Goal: Check status: Check status

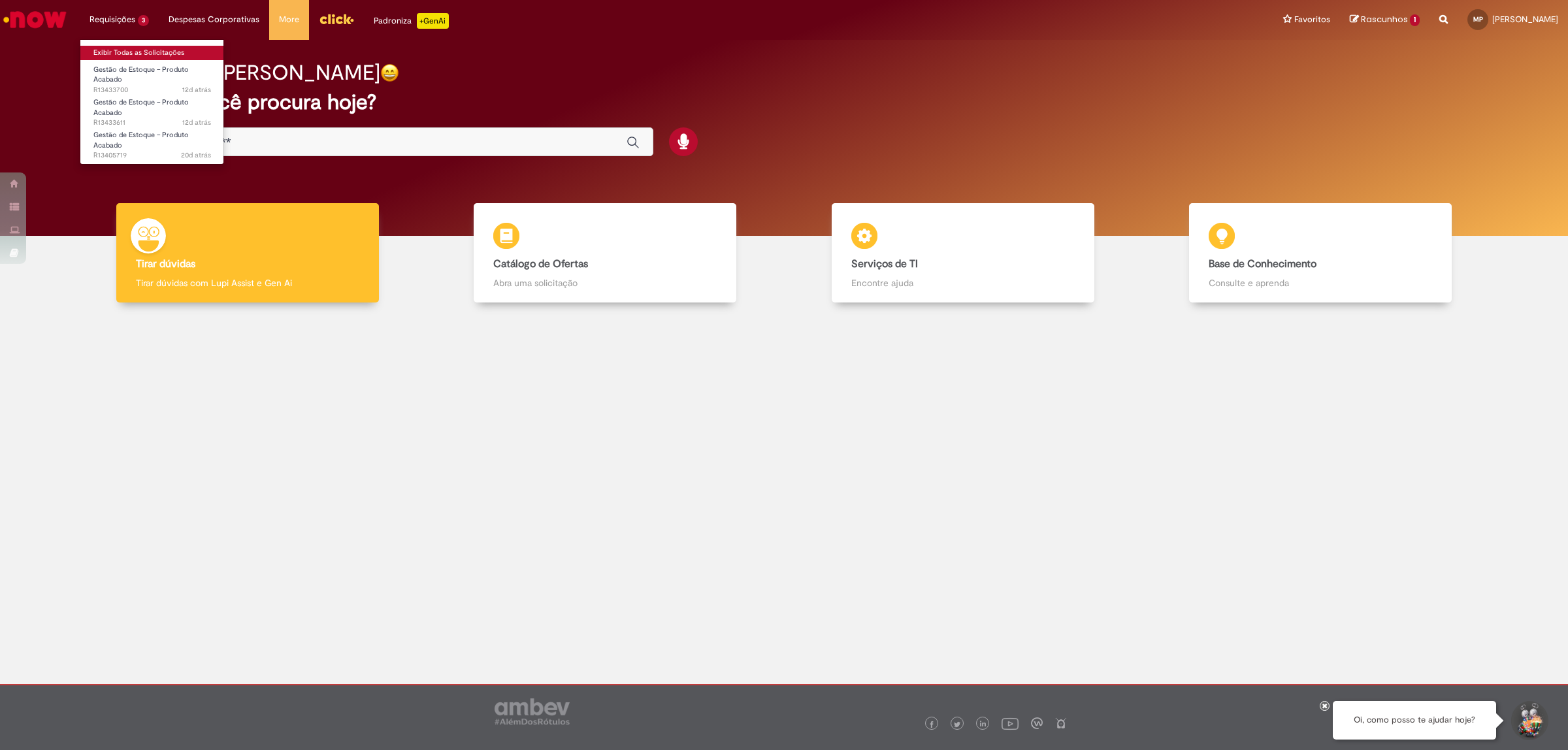
click at [156, 50] on link "Exibir Todas as Solicitações" at bounding box center [152, 53] width 144 height 15
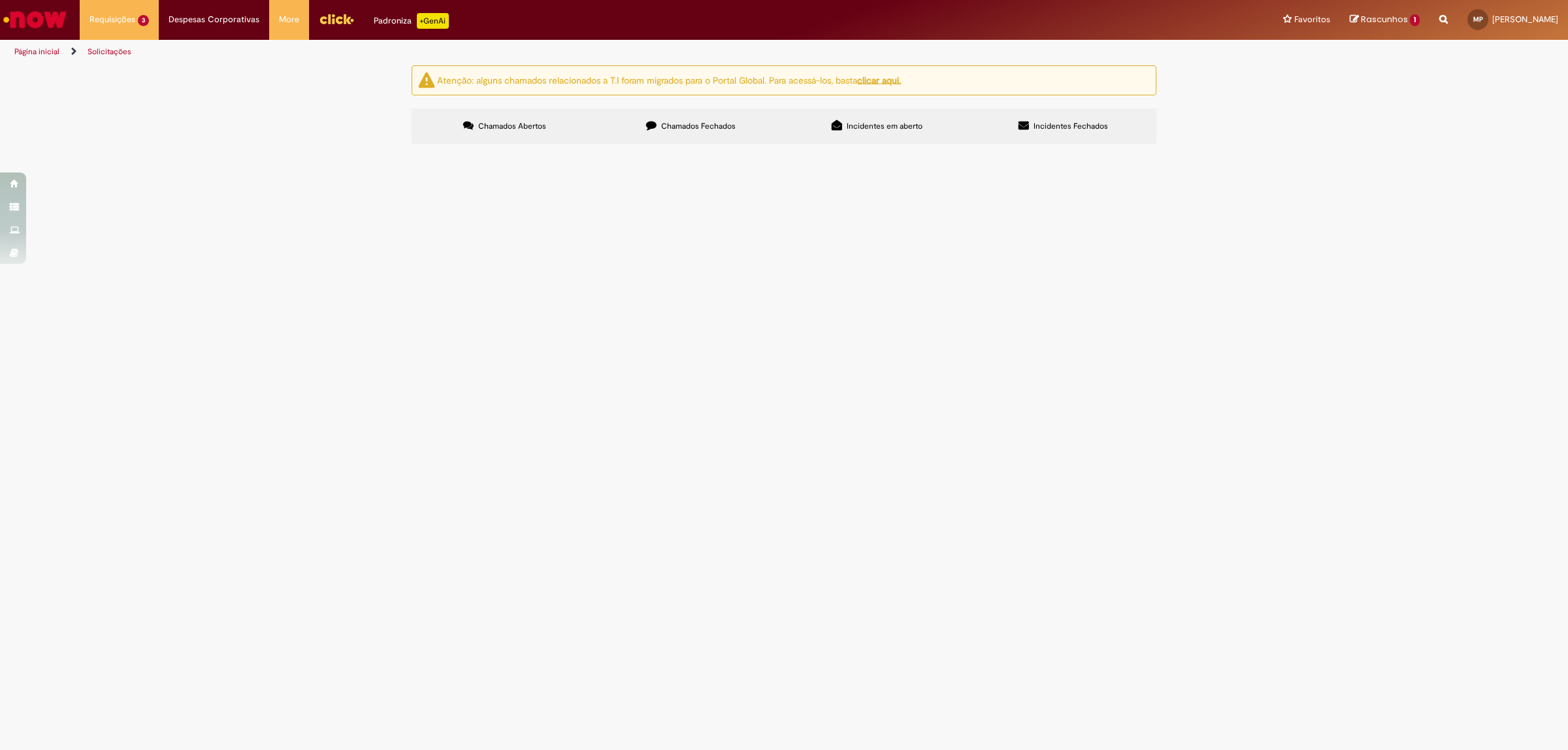
click at [699, 122] on span "Chamados Fechados" at bounding box center [699, 126] width 75 height 10
click at [0, 0] on span "Boa tarde! Por favor, realizar as tratativas em anexo. Docs já foram retirados.…" at bounding box center [0, 0] width 0 height 0
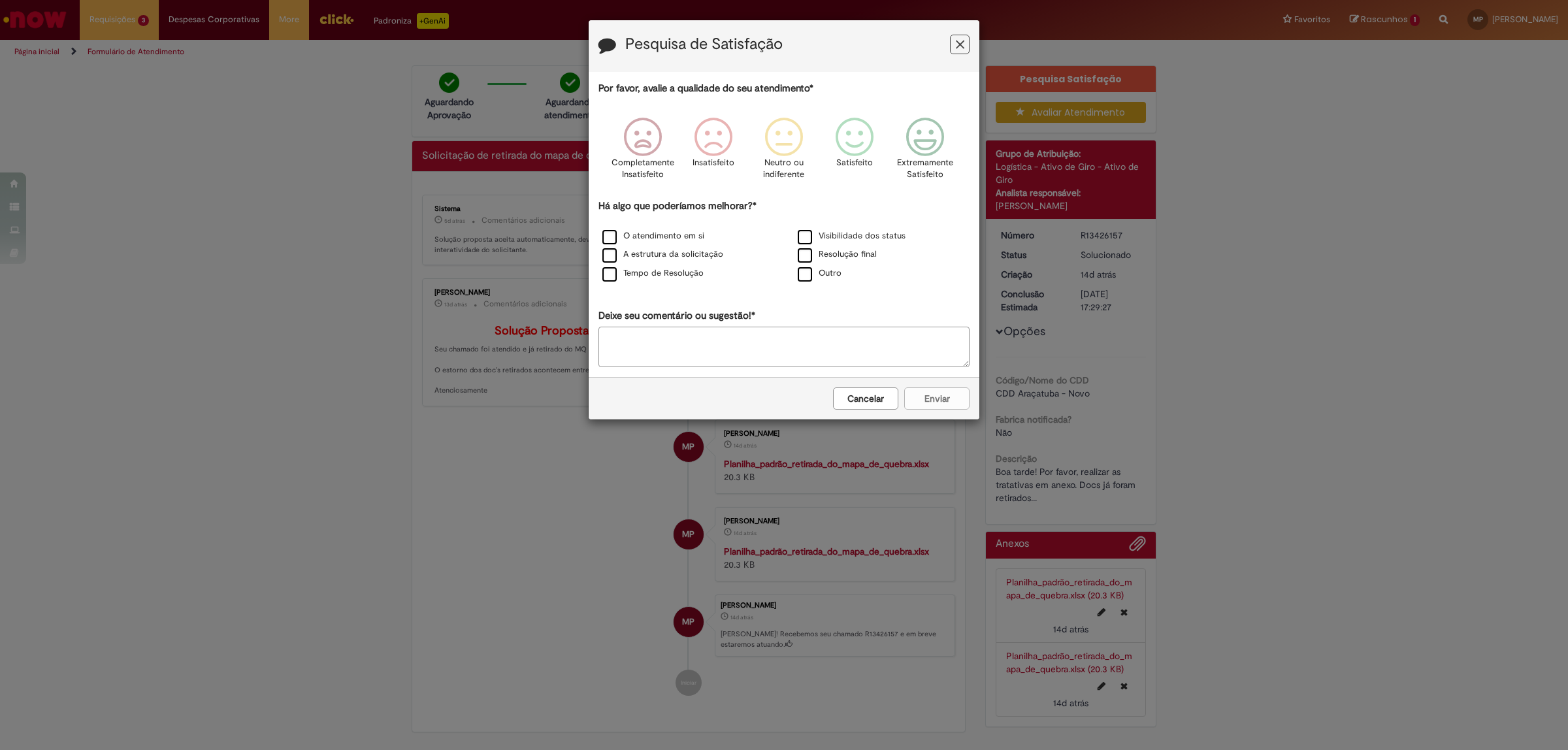
click at [882, 401] on button "Cancelar" at bounding box center [866, 398] width 66 height 22
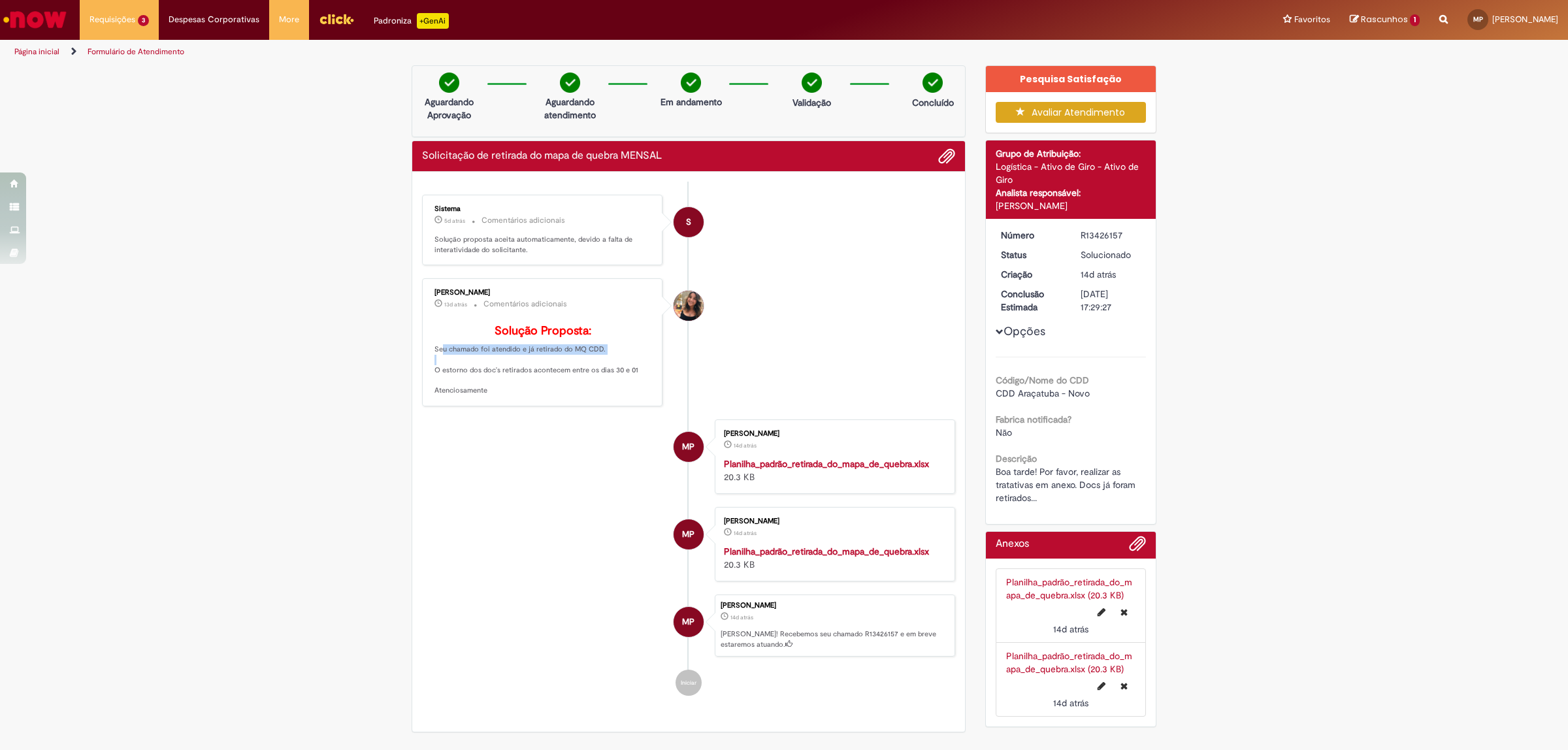
drag, startPoint x: 425, startPoint y: 368, endPoint x: 634, endPoint y: 366, distance: 209.0
click at [634, 366] on div "[PERSON_NAME] 13d atrás 13 dias atrás Comentários adicionais Solução Proposta: …" at bounding box center [542, 342] width 232 height 119
drag, startPoint x: 423, startPoint y: 394, endPoint x: 641, endPoint y: 387, distance: 218.1
click at [641, 387] on div "[PERSON_NAME] 13d atrás 13 dias atrás Comentários adicionais Solução Proposta: …" at bounding box center [542, 342] width 232 height 119
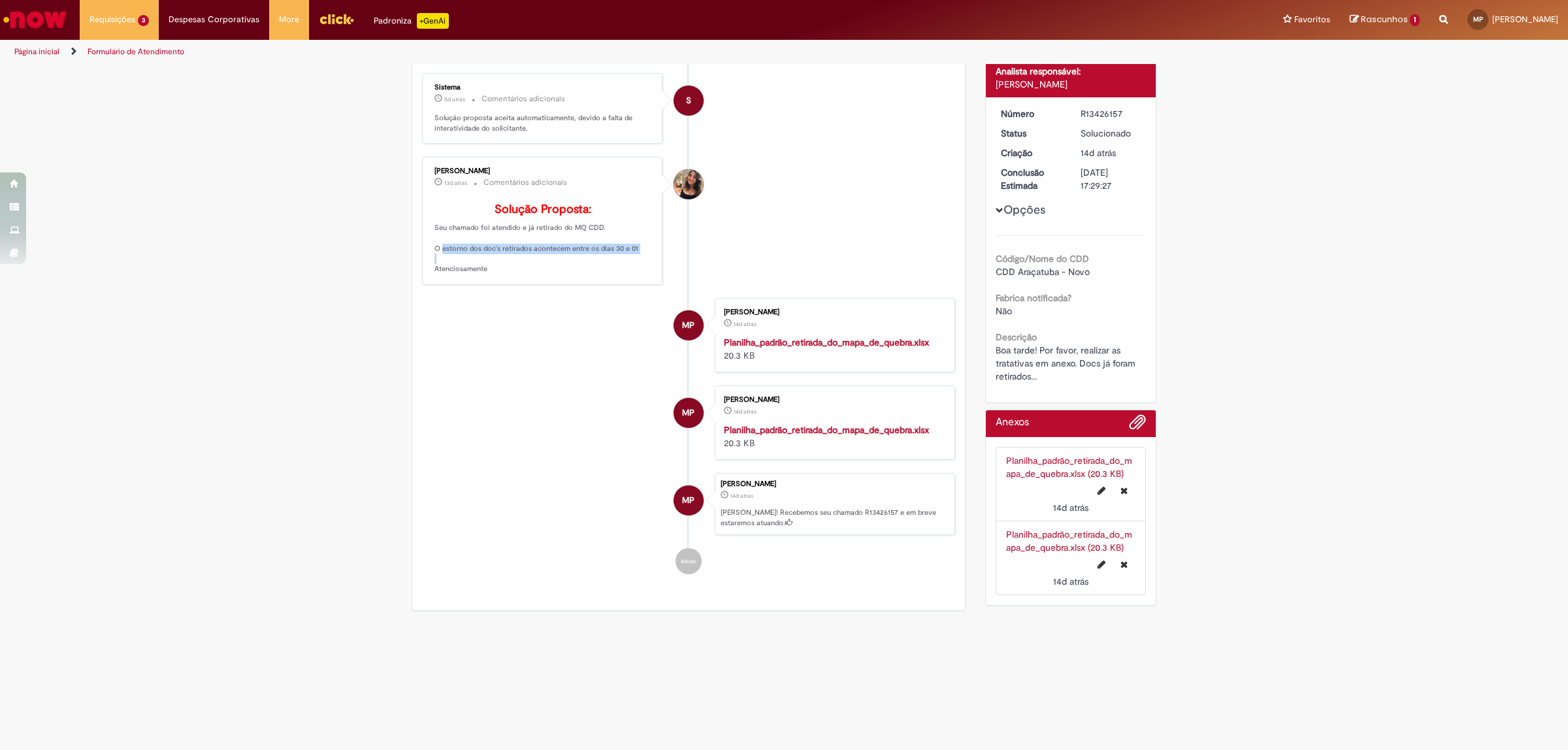
click at [811, 346] on strong "Planilha_padrão_retirada_do_mapa_de_quebra.xlsx" at bounding box center [826, 342] width 205 height 12
click at [461, 313] on li "MP [PERSON_NAME] 14d atrás 14 dias atrás Planilha_padrão_retirada_do_mapa_de_qu…" at bounding box center [688, 335] width 533 height 75
drag, startPoint x: 429, startPoint y: 223, endPoint x: 613, endPoint y: 224, distance: 184.0
click at [613, 224] on p "Solução Proposta: Seu chamado foi atendido e já retirado do MQ CDD. O estorno d…" at bounding box center [543, 238] width 218 height 70
click at [600, 232] on p "Solução Proposta: Seu chamado foi atendido e já retirado do MQ CDD. O estorno d…" at bounding box center [543, 238] width 218 height 70
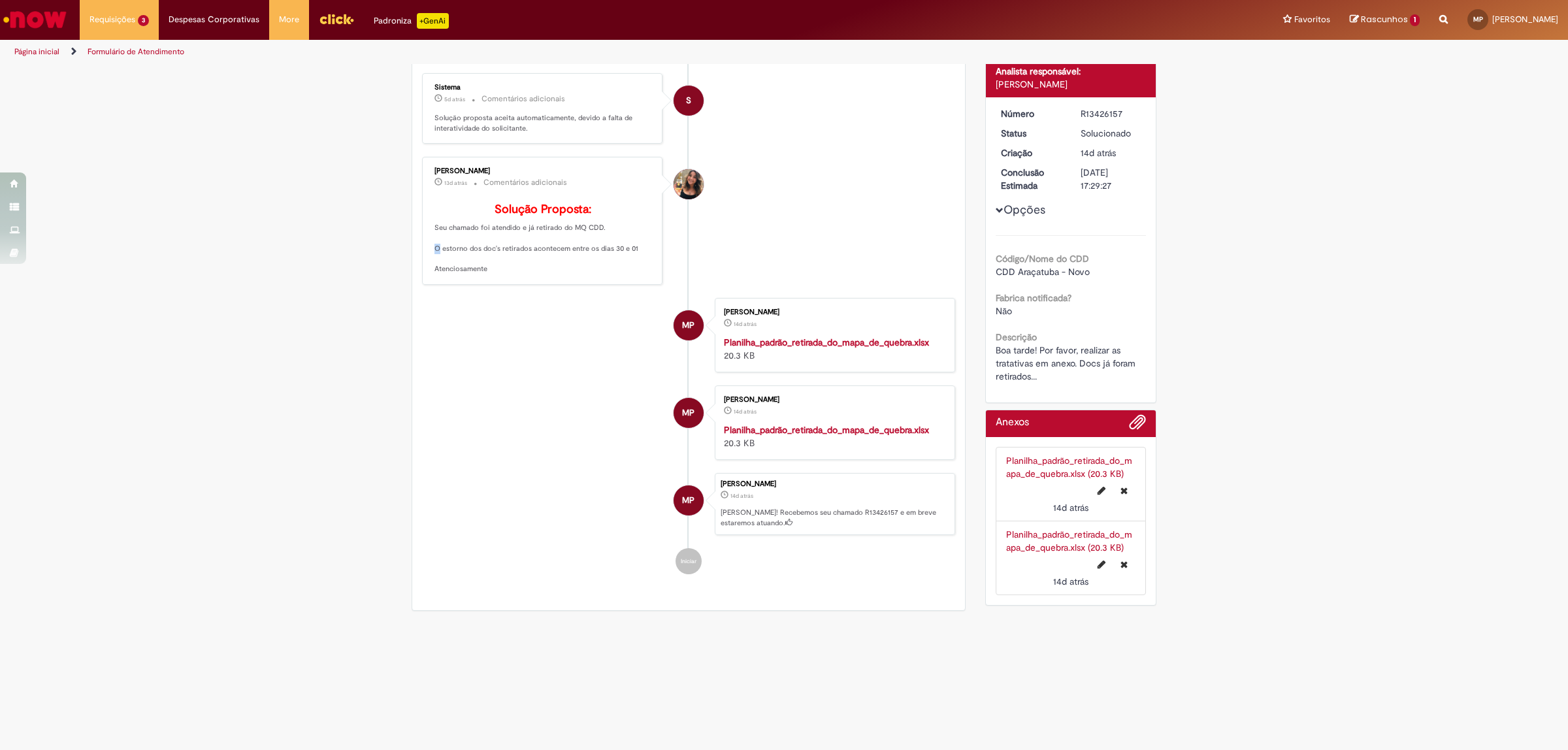
drag, startPoint x: 600, startPoint y: 232, endPoint x: 429, endPoint y: 232, distance: 171.0
click at [435, 232] on p "Solução Proposta: Seu chamado foi atendido e já retirado do MQ CDD. O estorno d…" at bounding box center [543, 238] width 218 height 70
click at [540, 465] on ul "S Sistema 5d atrás 5 dias atrás Comentários adicionais Solução proposta aceita …" at bounding box center [688, 324] width 533 height 528
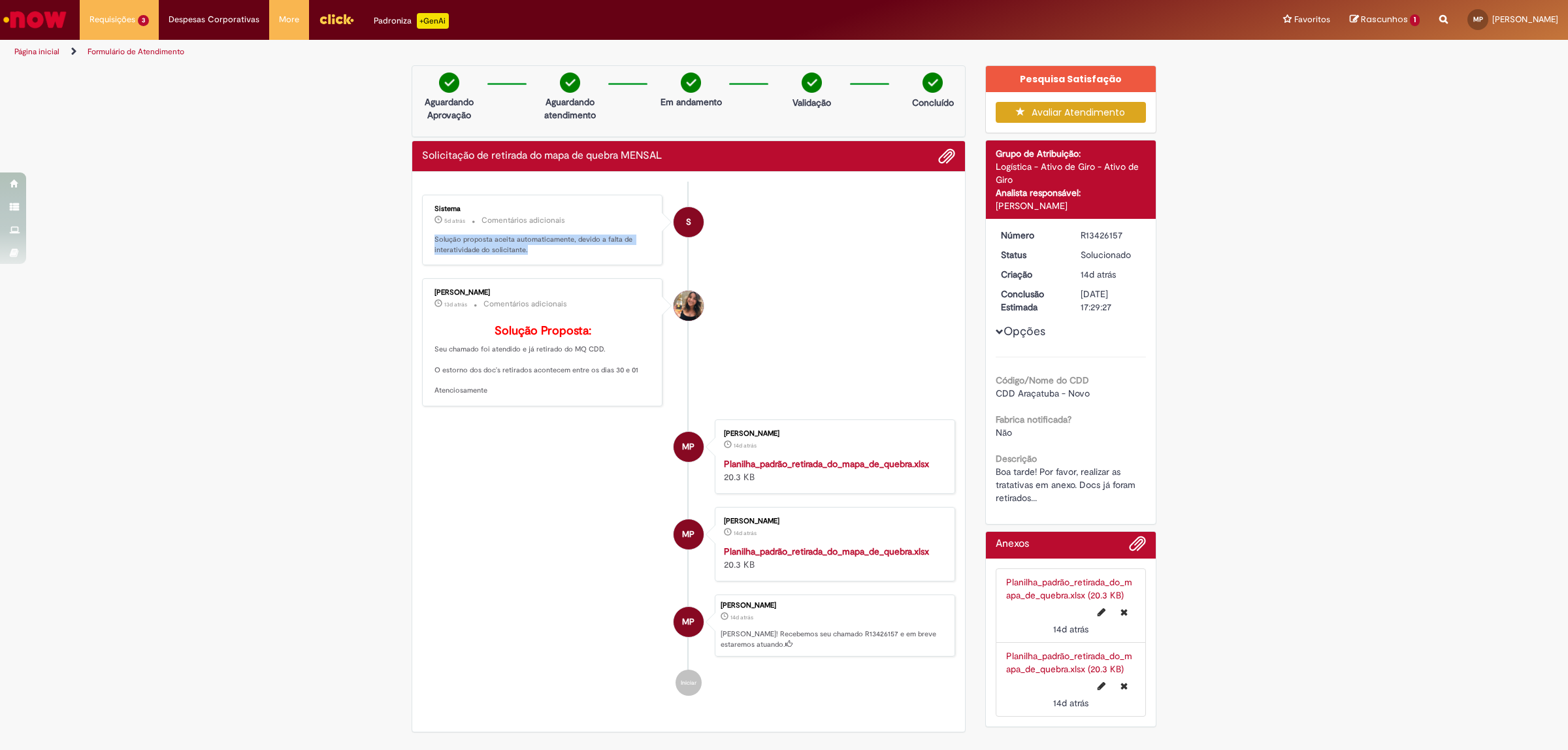
drag, startPoint x: 420, startPoint y: 239, endPoint x: 595, endPoint y: 249, distance: 175.3
click at [595, 249] on div "Sistema 5d atrás 5 dias atrás Comentários adicionais Solução proposta aceita au…" at bounding box center [542, 231] width 232 height 64
click at [595, 249] on p "Solução proposta aceita automaticamente, devido a falta de interatividade do so…" at bounding box center [543, 244] width 218 height 20
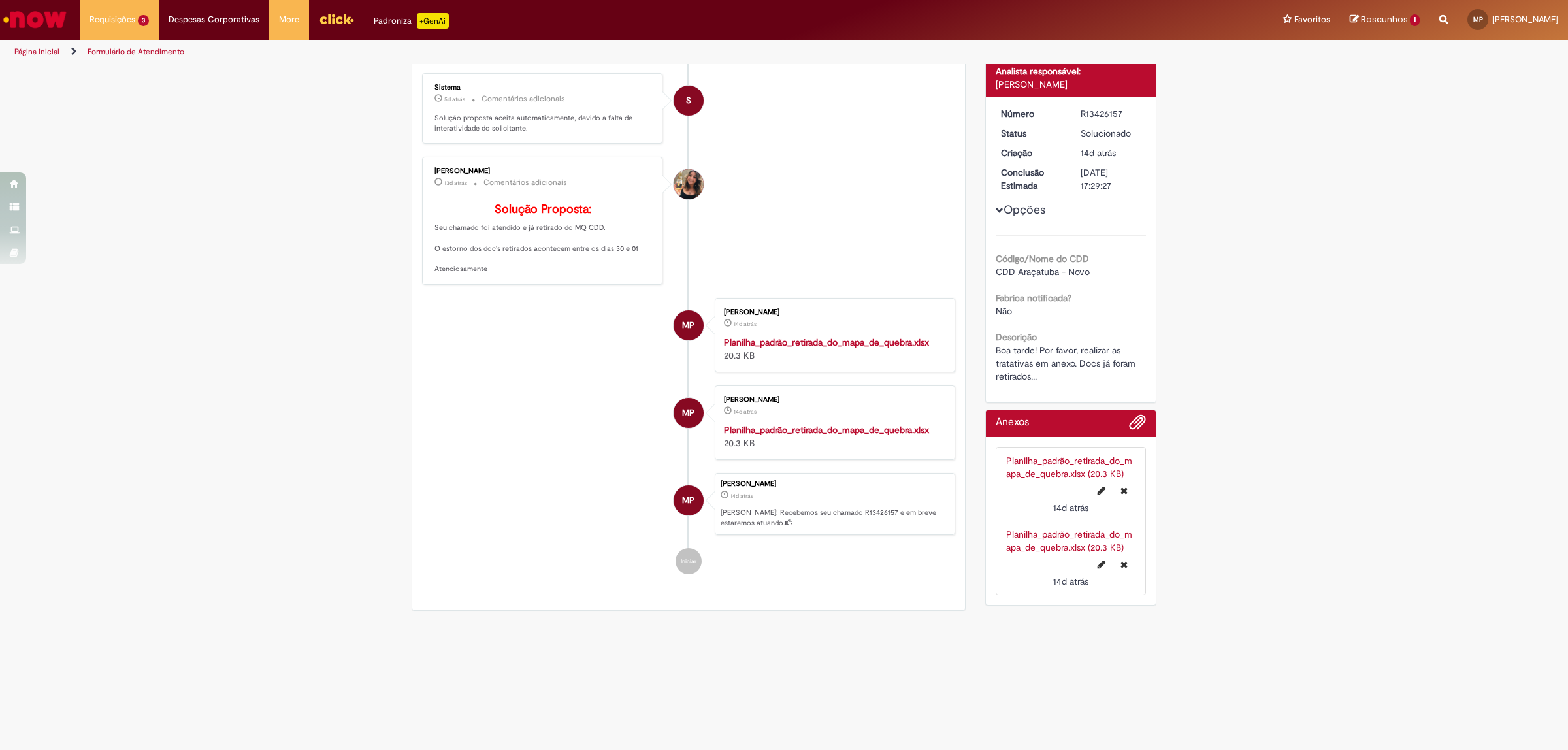
click at [865, 433] on strong "Planilha_padrão_retirada_do_mapa_de_quebra.xlsx" at bounding box center [826, 429] width 205 height 12
